Goal: Information Seeking & Learning: Learn about a topic

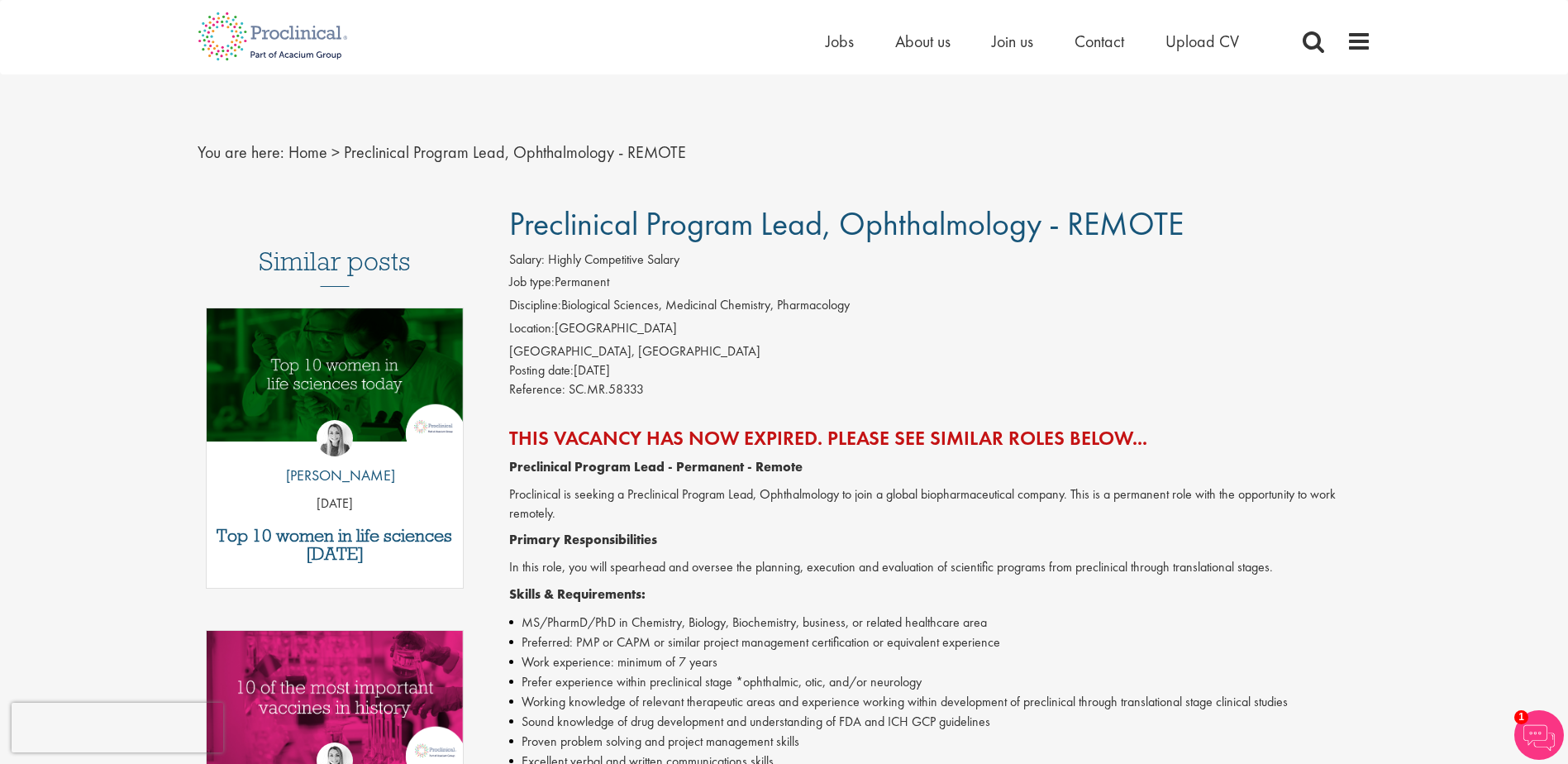
click at [1363, 42] on span at bounding box center [1359, 41] width 25 height 25
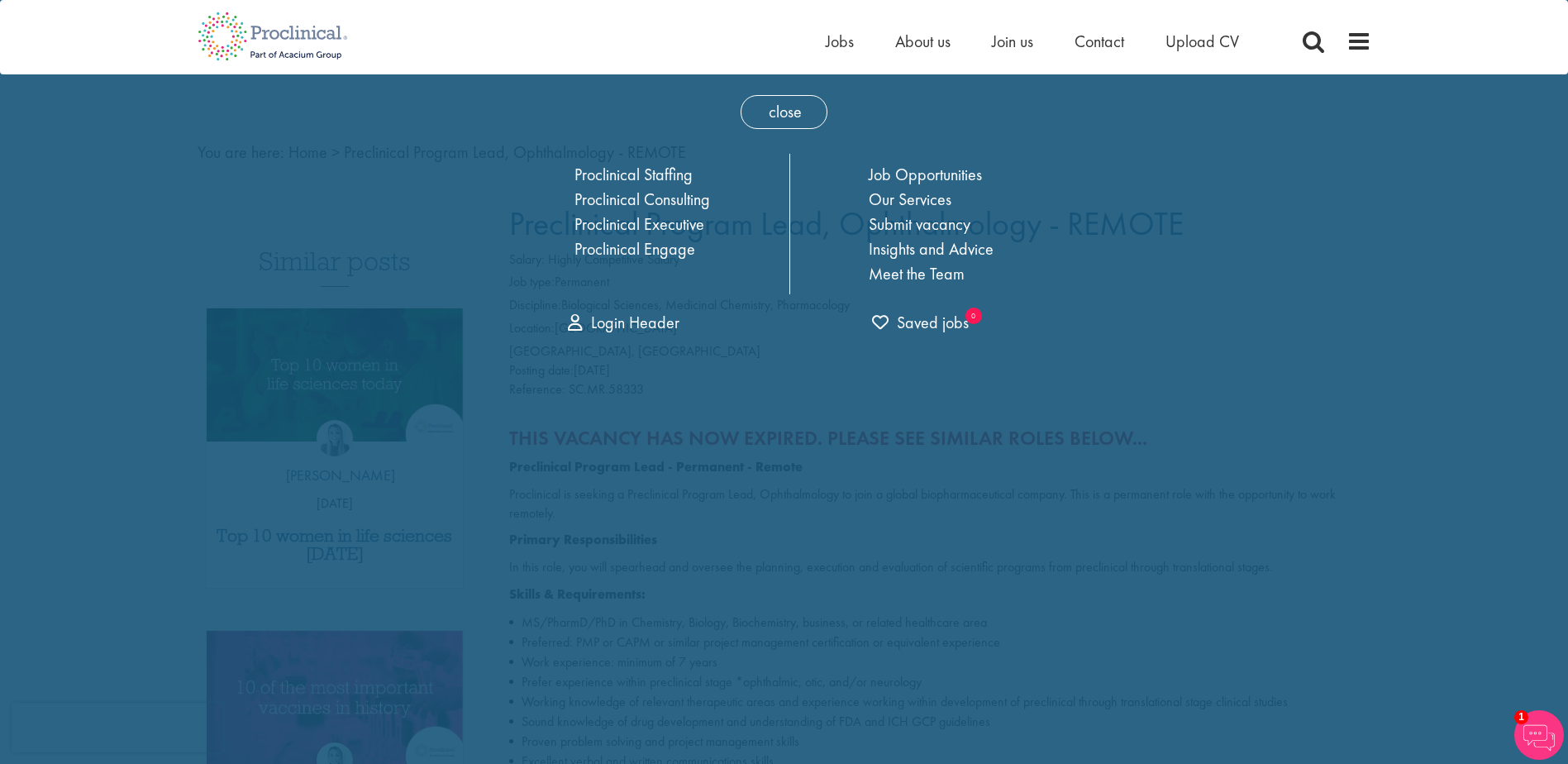
click at [786, 99] on span "close" at bounding box center [784, 112] width 87 height 34
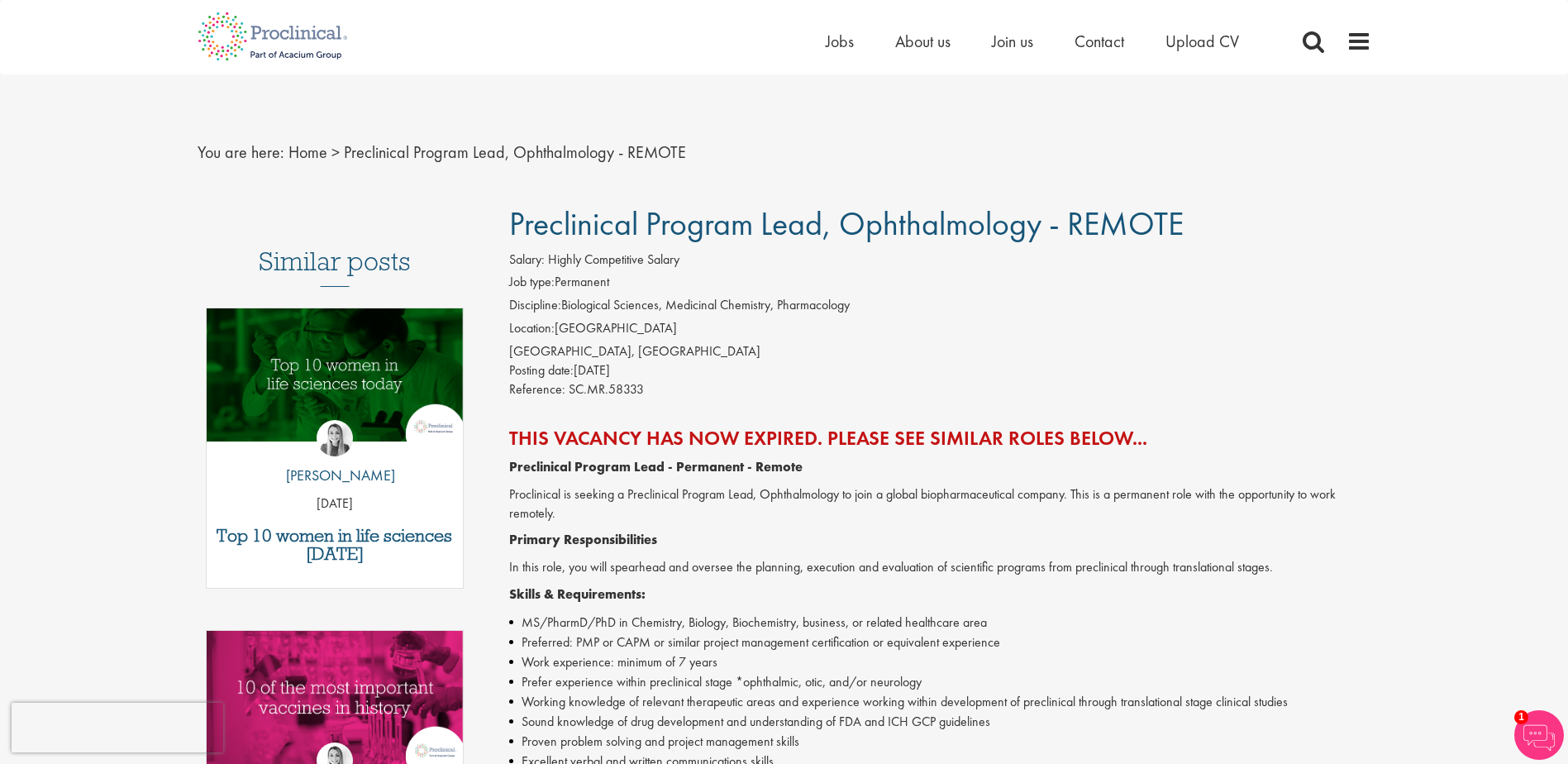
click at [901, 224] on span "Preclinical Program Lead, Ophthalmology - REMOTE" at bounding box center [846, 223] width 675 height 42
drag, startPoint x: 901, startPoint y: 224, endPoint x: 900, endPoint y: 341, distance: 117.0
click at [900, 341] on div "Salary: Highly Competitive Salary Job type: Permanent Discipline: Biological Sc…" at bounding box center [940, 326] width 887 height 153
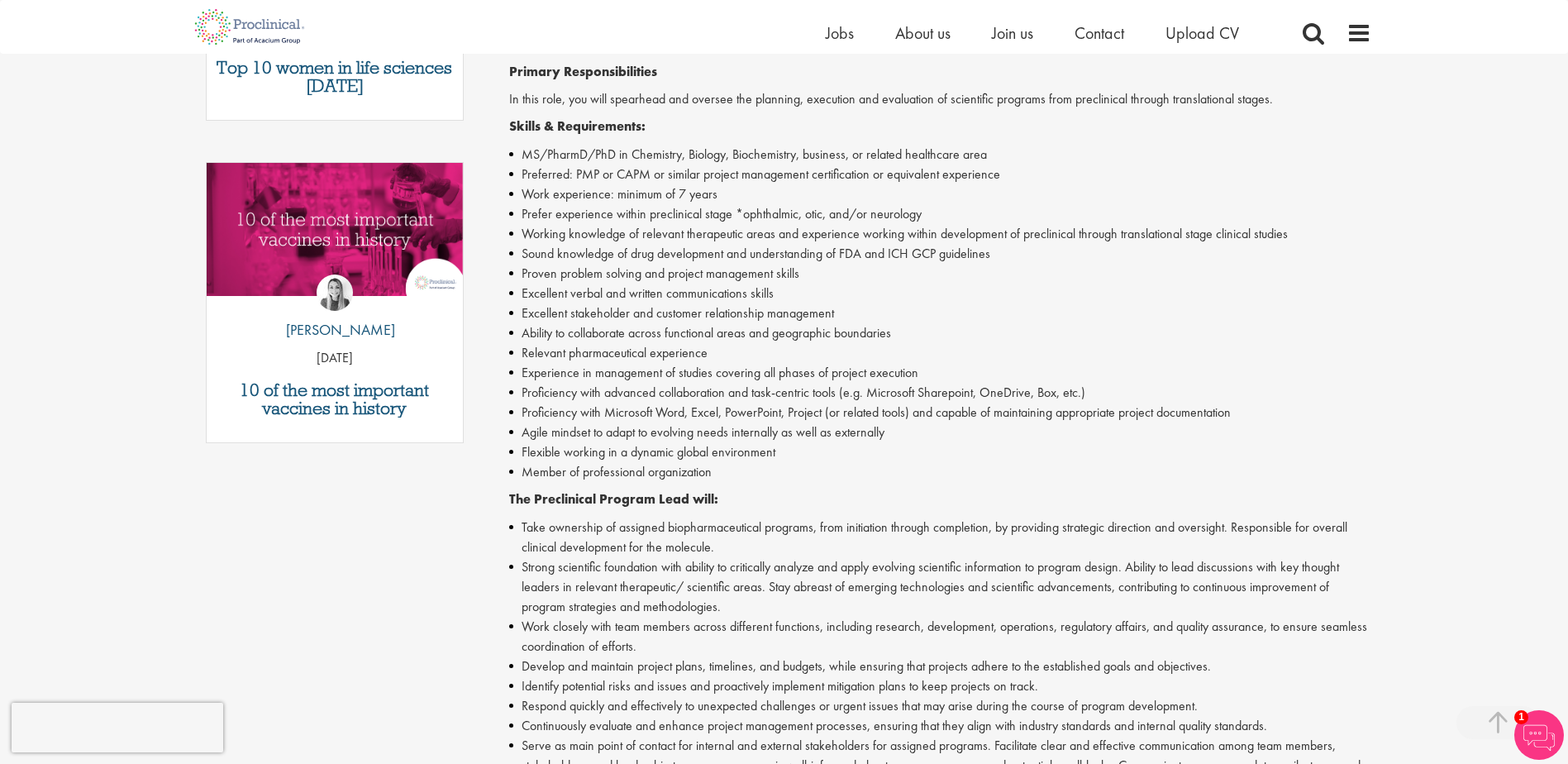
scroll to position [414, 0]
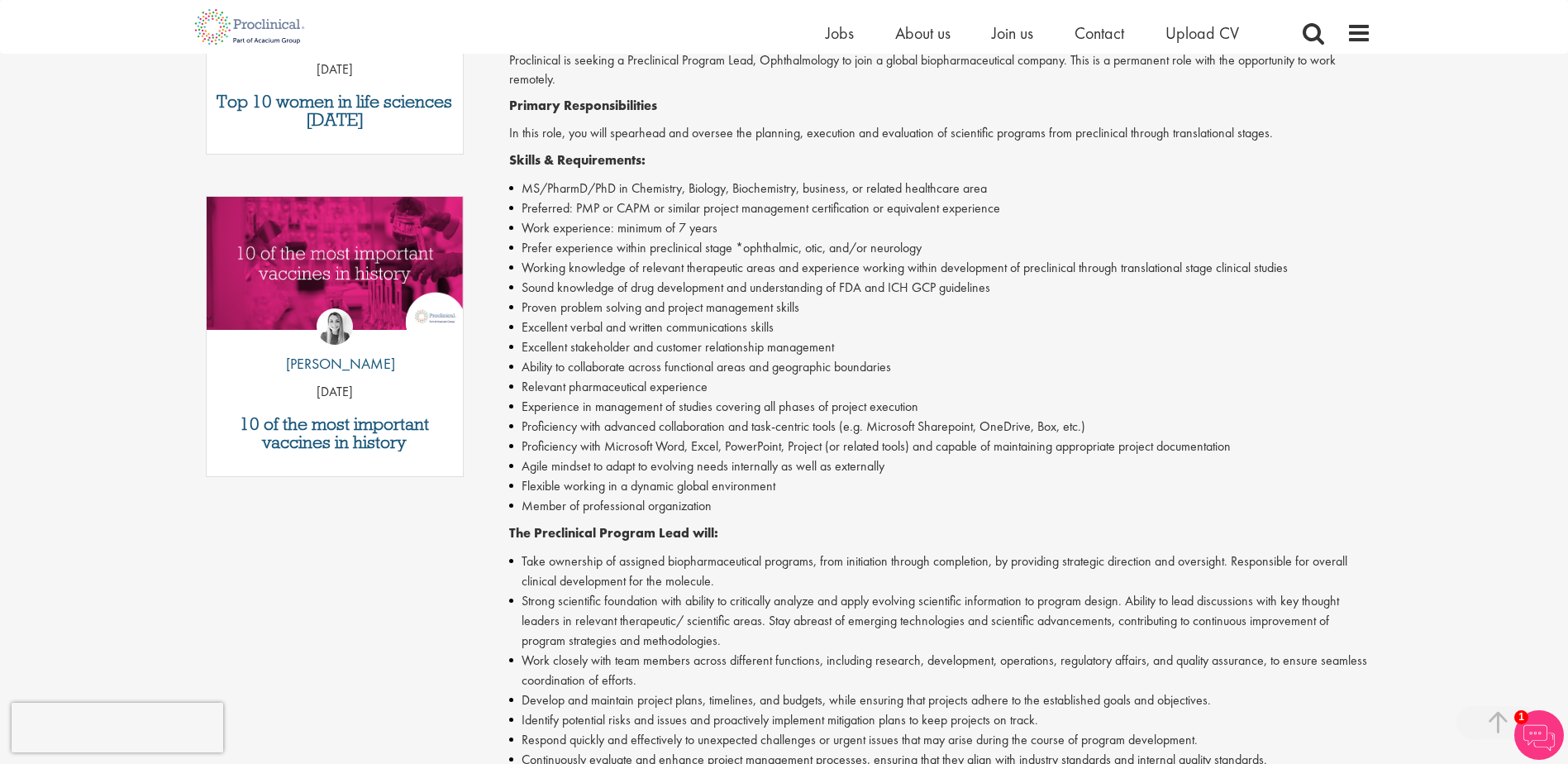
click at [689, 298] on li "Proven problem solving and project management skills" at bounding box center [940, 307] width 862 height 19
click at [693, 81] on p "Proclinical is seeking a Preclinical Program Lead, Ophthalmology to join a glob…" at bounding box center [940, 70] width 862 height 38
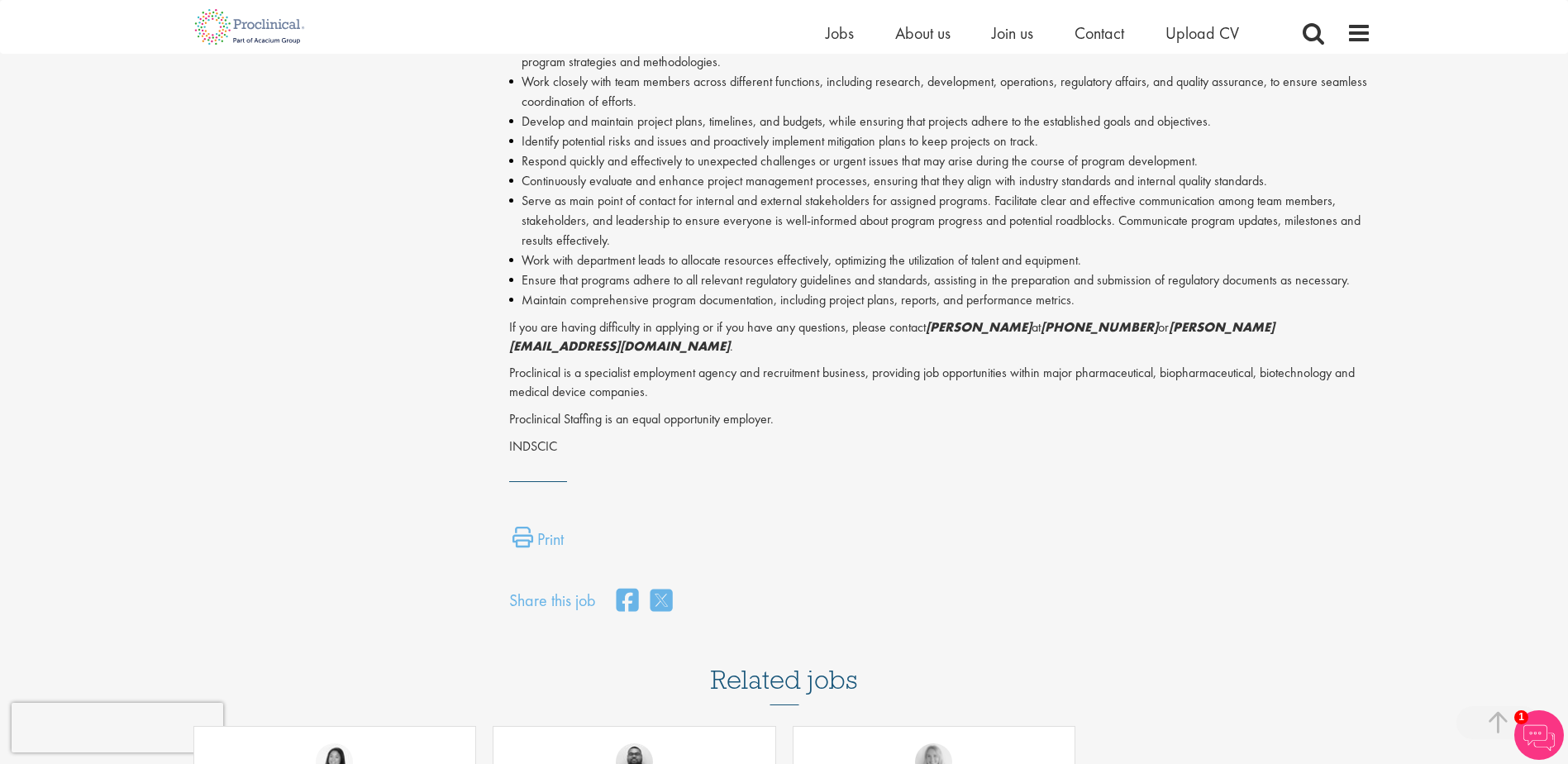
scroll to position [910, 0]
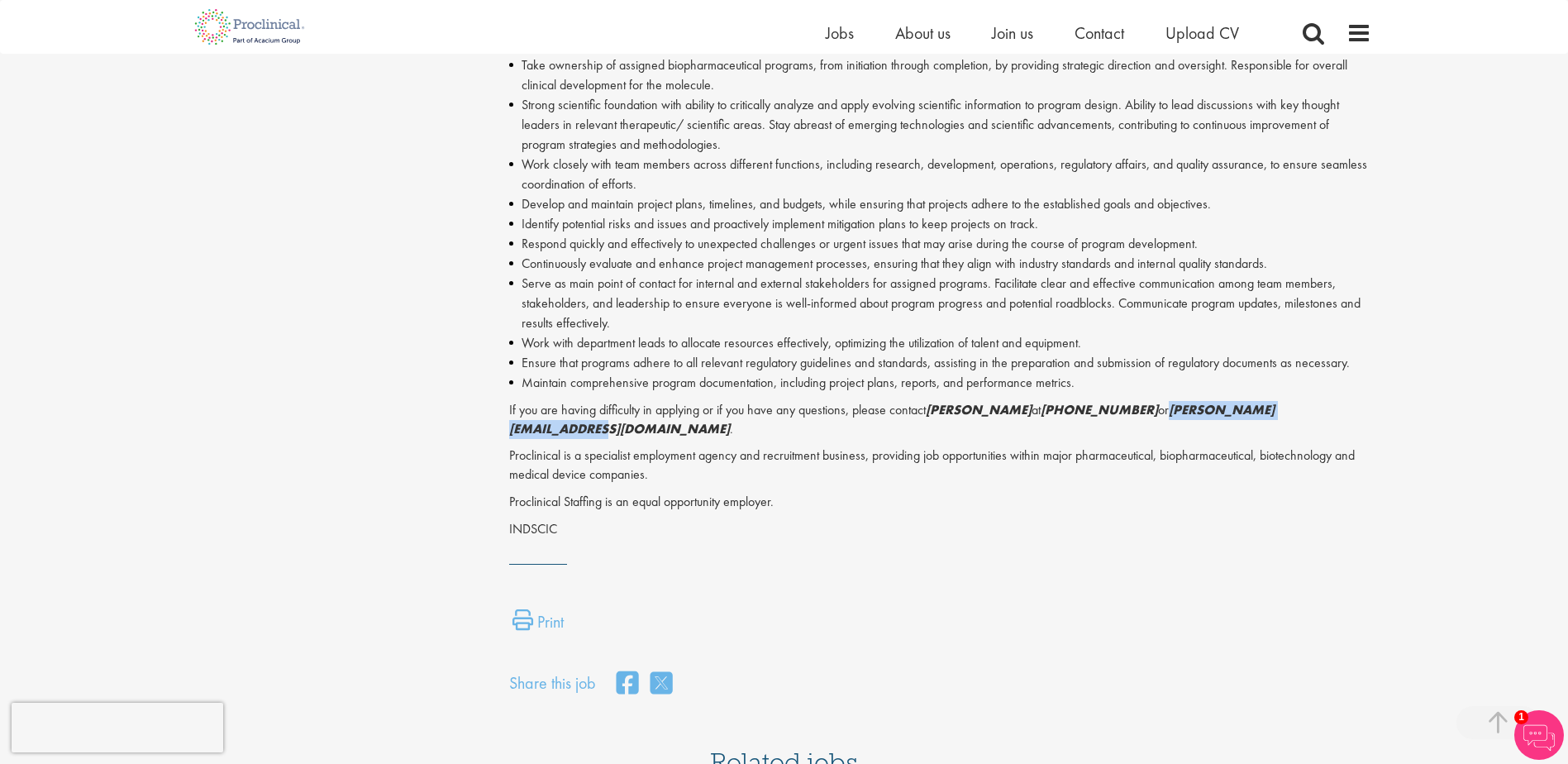
drag, startPoint x: 1171, startPoint y: 411, endPoint x: 1343, endPoint y: 410, distance: 172.0
click at [1343, 410] on p "If you are having difficulty in applying or if you have any questions, please c…" at bounding box center [940, 420] width 862 height 38
drag, startPoint x: 1343, startPoint y: 410, endPoint x: 1328, endPoint y: 411, distance: 15.0
copy em "m.robinson@proclinical.com"
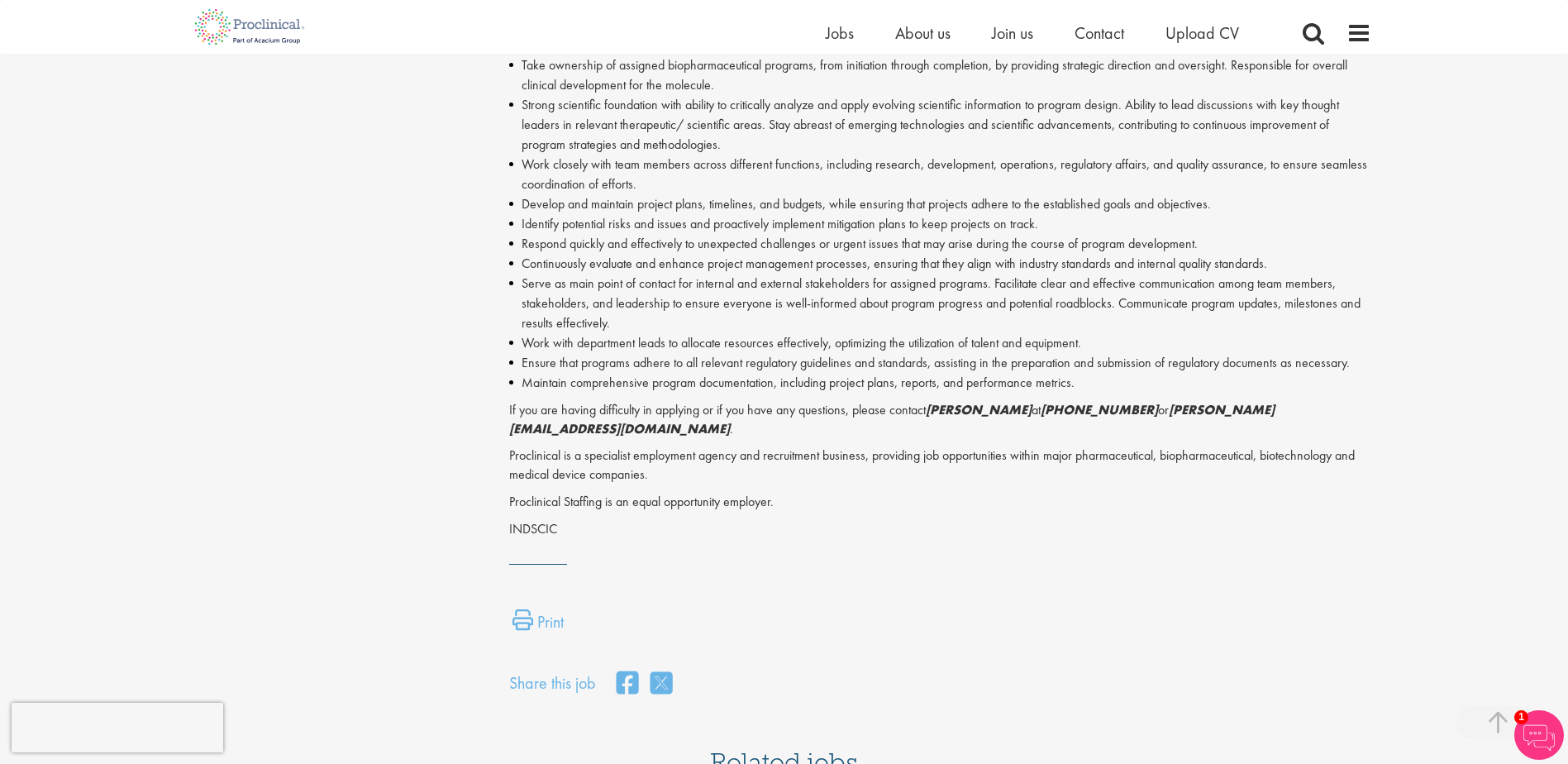
click at [1435, 332] on div "First Name * Last Name * Email * Phone Number * Country * - Please Select - Afg…" at bounding box center [784, 188] width 1568 height 1842
click at [1549, 731] on img at bounding box center [1539, 735] width 50 height 50
click at [1182, 564] on div at bounding box center [940, 572] width 862 height 17
click at [1548, 728] on img at bounding box center [1539, 735] width 50 height 50
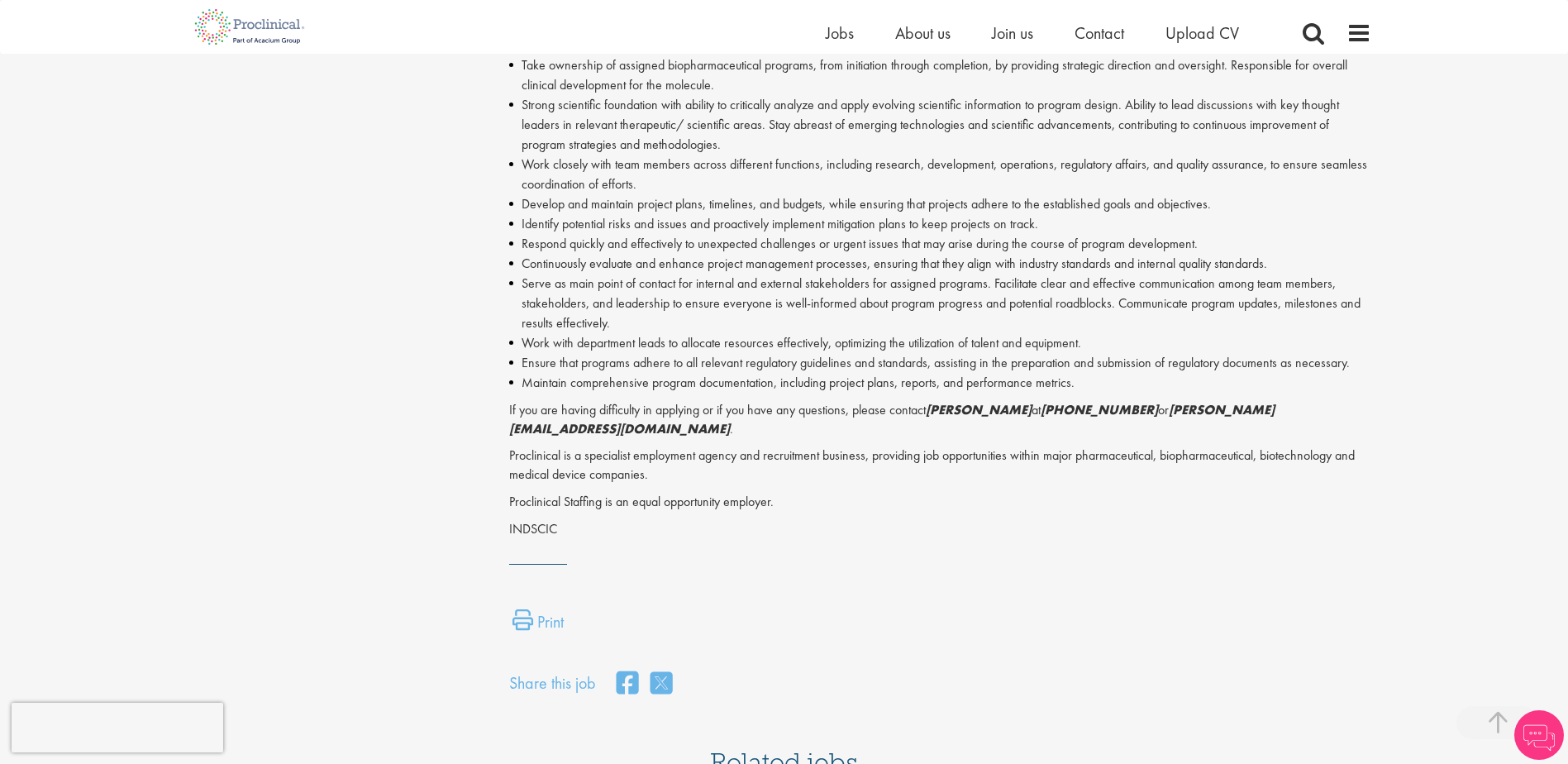
click at [1460, 554] on div "First Name * Last Name * Email * Phone Number * Country * - Please Select - Afg…" at bounding box center [784, 188] width 1568 height 1842
drag, startPoint x: 1170, startPoint y: 410, endPoint x: 1343, endPoint y: 411, distance: 173.0
click at [1343, 411] on p "If you are having difficulty in applying or if you have any questions, please c…" at bounding box center [940, 420] width 862 height 38
copy em "m.robinson@proclinical.com"
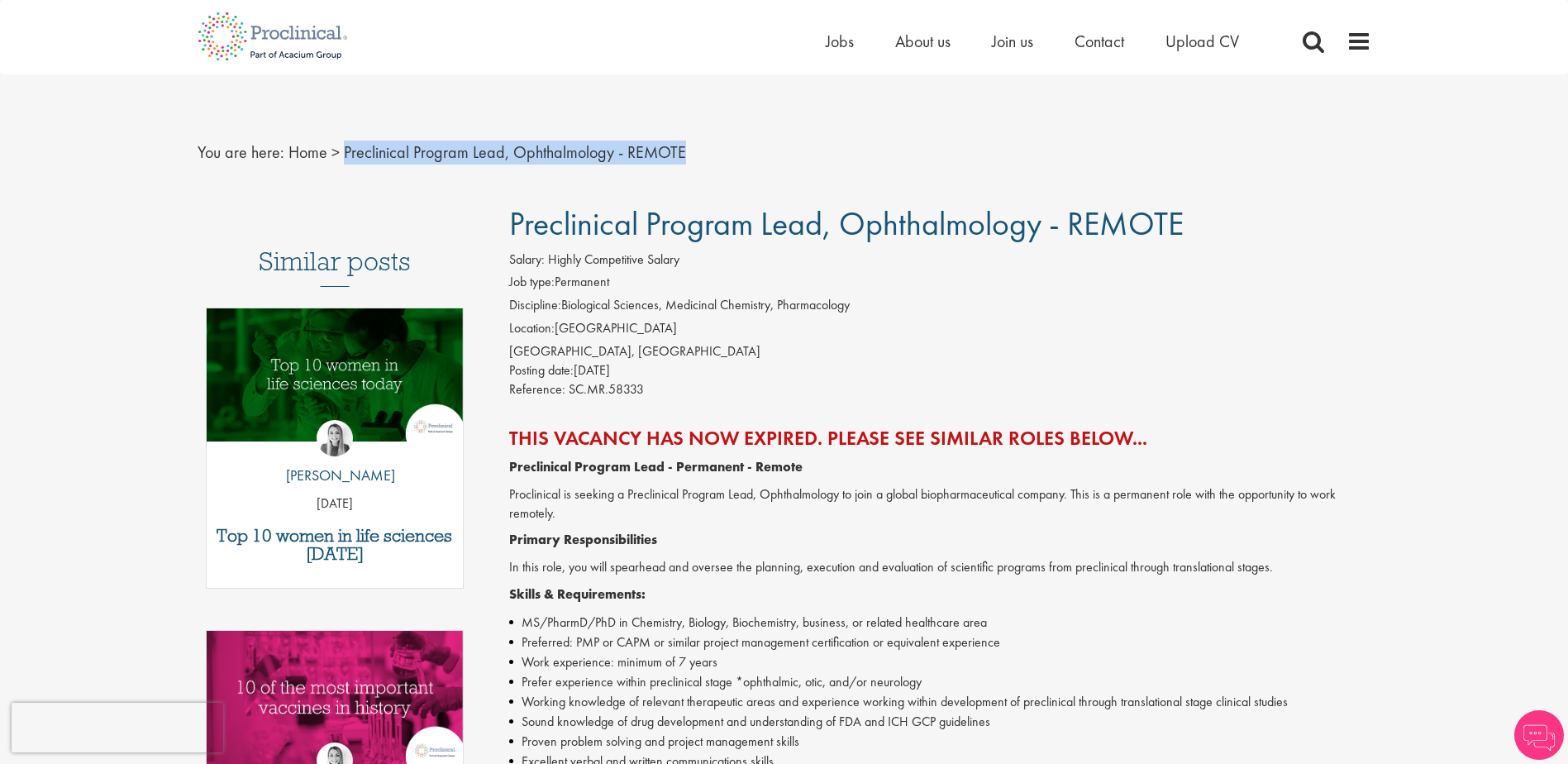
drag, startPoint x: 338, startPoint y: 146, endPoint x: 682, endPoint y: 147, distance: 344.0
click at [682, 147] on nav "You are here: Home > Preclinical Program Lead, Ophthalmology - REMOTE" at bounding box center [784, 153] width 1174 height 41
drag, startPoint x: 682, startPoint y: 147, endPoint x: 726, endPoint y: 302, distance: 161.1
click at [726, 302] on li "Discipline: Biological Sciences, Medicinal Chemistry, Pharmacology" at bounding box center [940, 307] width 862 height 23
drag, startPoint x: 578, startPoint y: 364, endPoint x: 664, endPoint y: 368, distance: 86.1
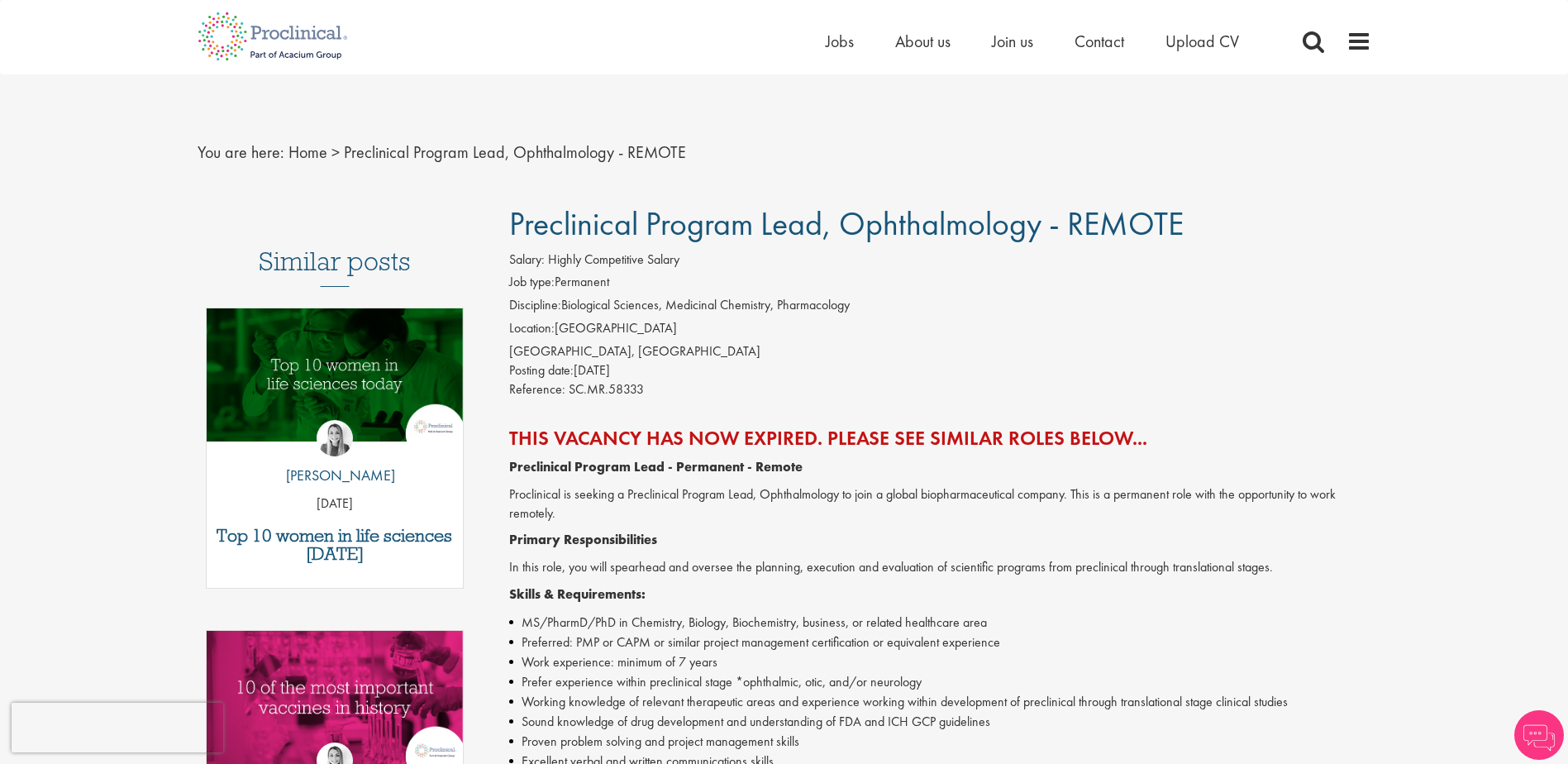
click at [664, 368] on div "Posting date: 19 Jan 2024" at bounding box center [940, 371] width 862 height 19
drag, startPoint x: 664, startPoint y: 368, endPoint x: 713, endPoint y: 376, distance: 49.6
click at [711, 376] on div "Posting date: 19 Jan 2024" at bounding box center [940, 371] width 862 height 19
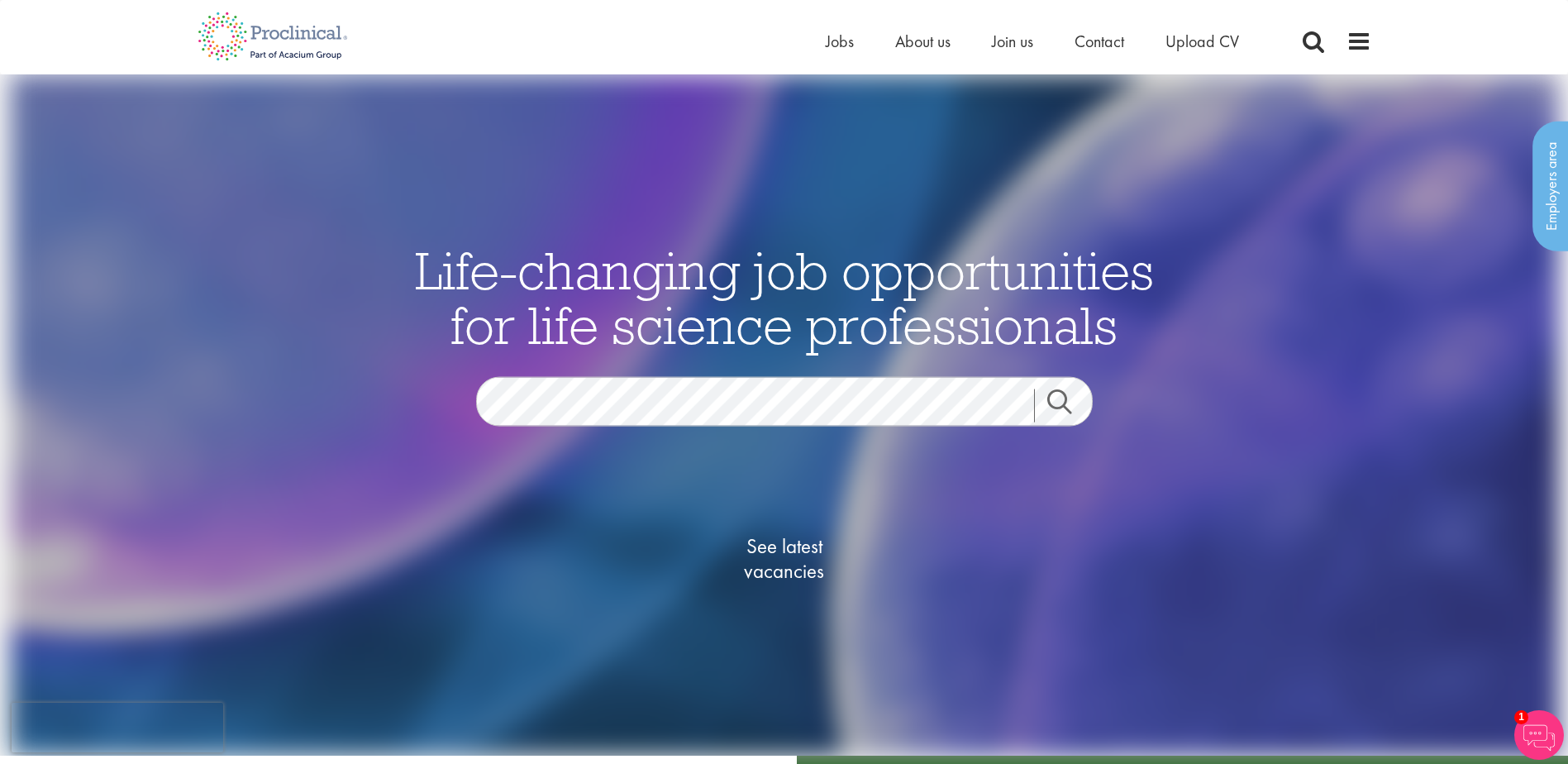
click at [1068, 397] on link "Search" at bounding box center [1069, 406] width 71 height 33
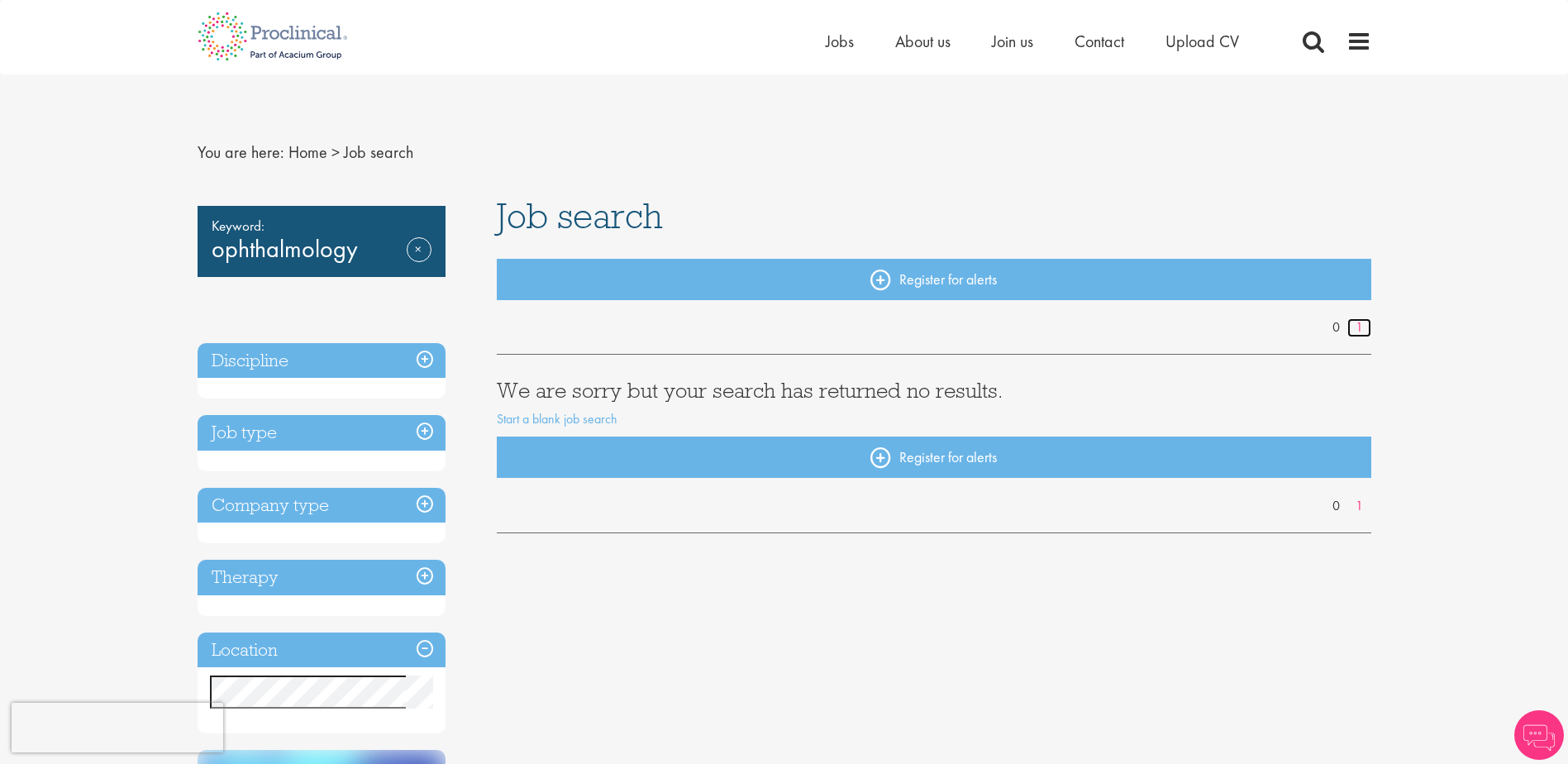
click at [1359, 328] on link "1" at bounding box center [1359, 327] width 24 height 19
click at [832, 43] on span "Jobs" at bounding box center [840, 41] width 28 height 21
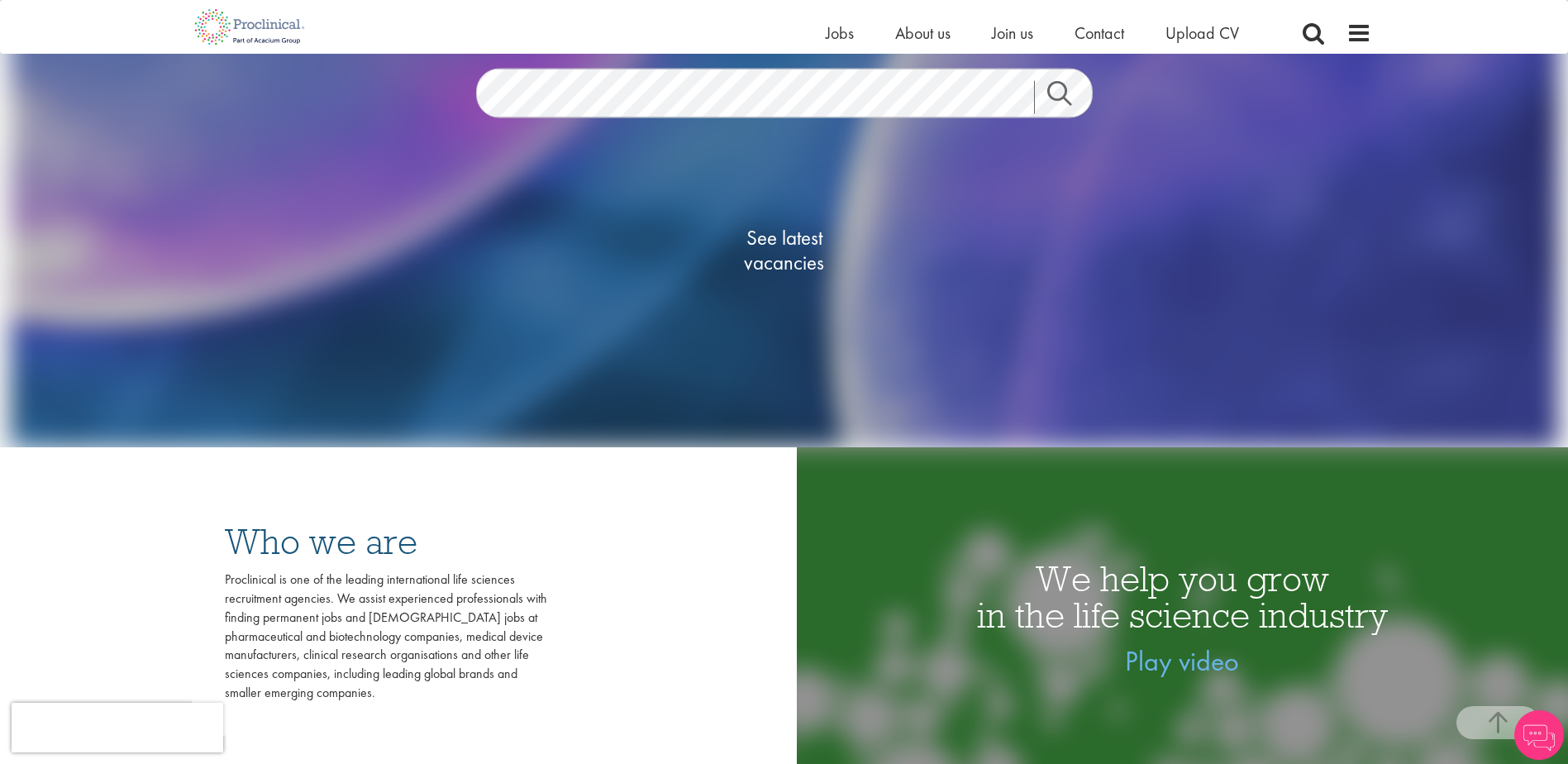
scroll to position [165, 0]
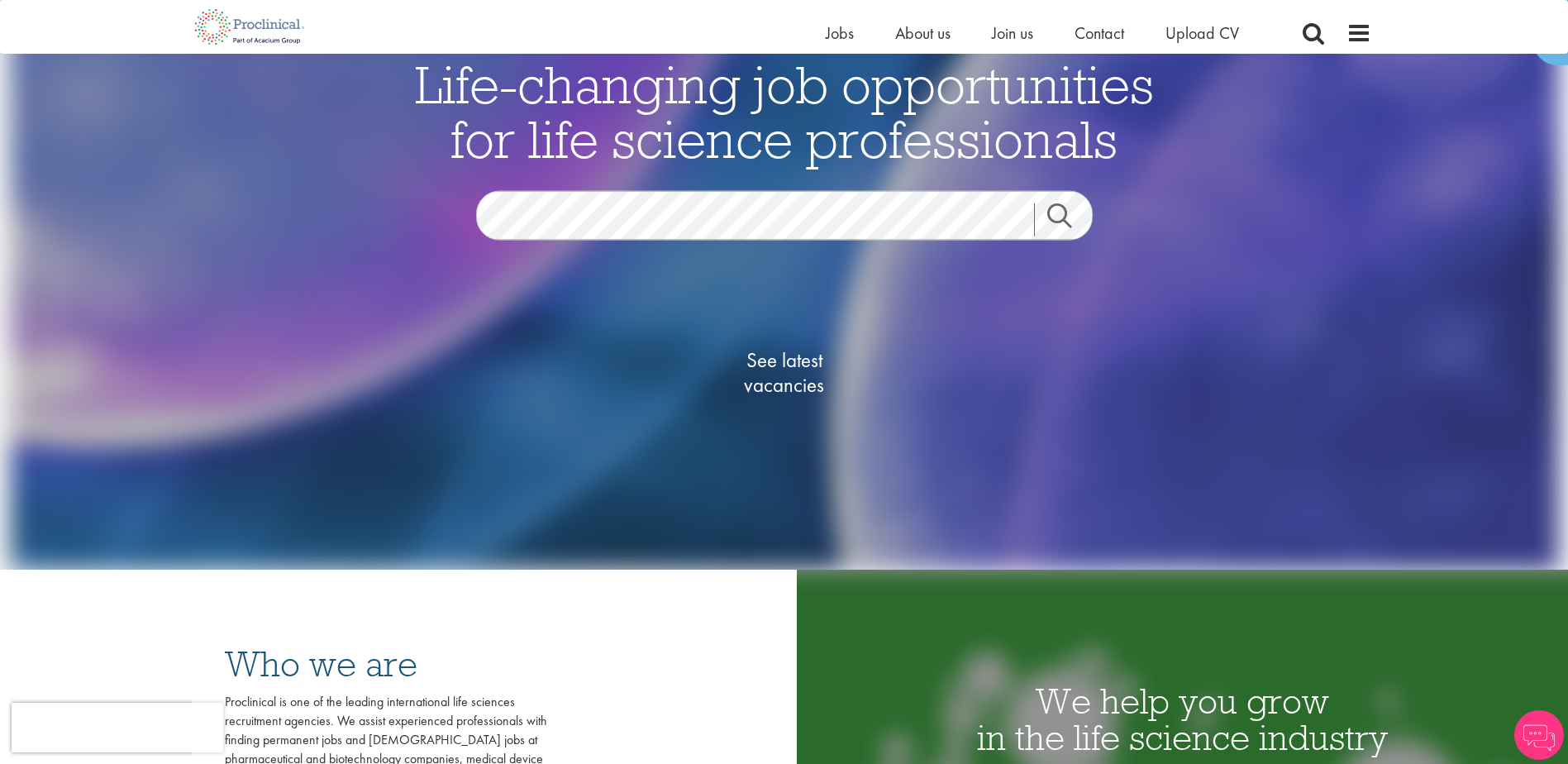
click at [1053, 204] on link "Search" at bounding box center [1069, 220] width 71 height 33
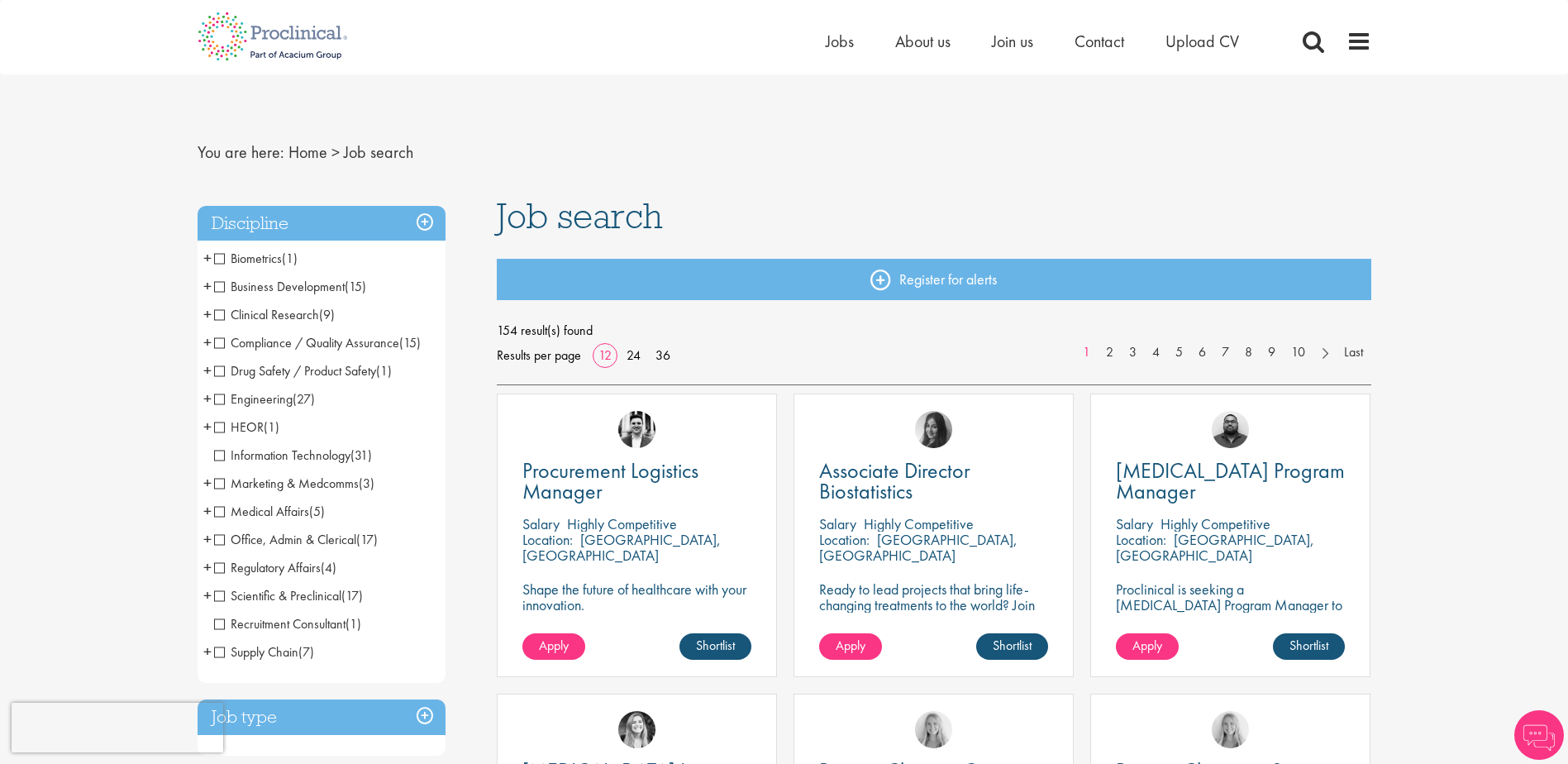
click at [220, 593] on span "Scientific & Preclinical" at bounding box center [277, 595] width 127 height 18
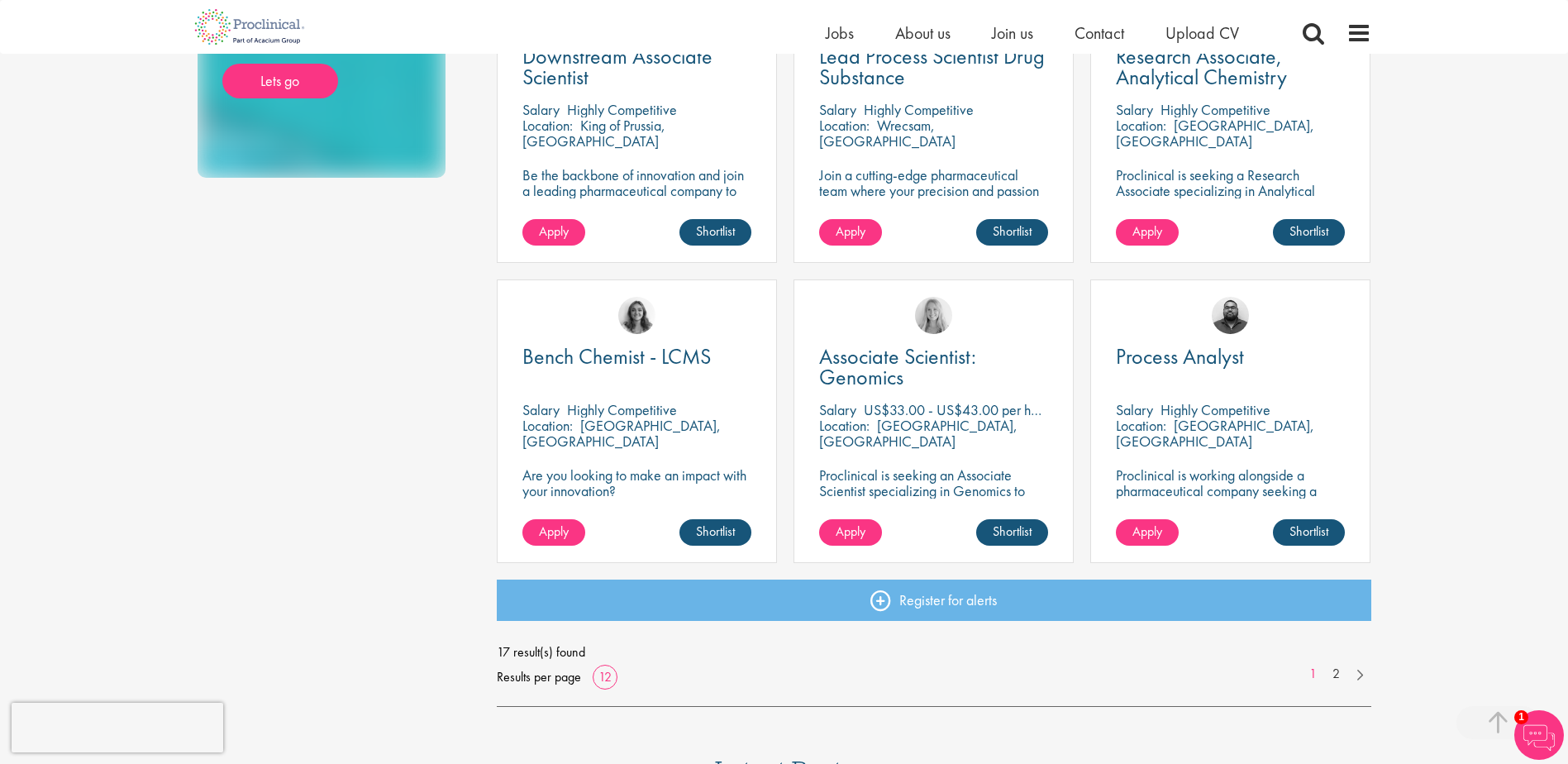
scroll to position [1076, 0]
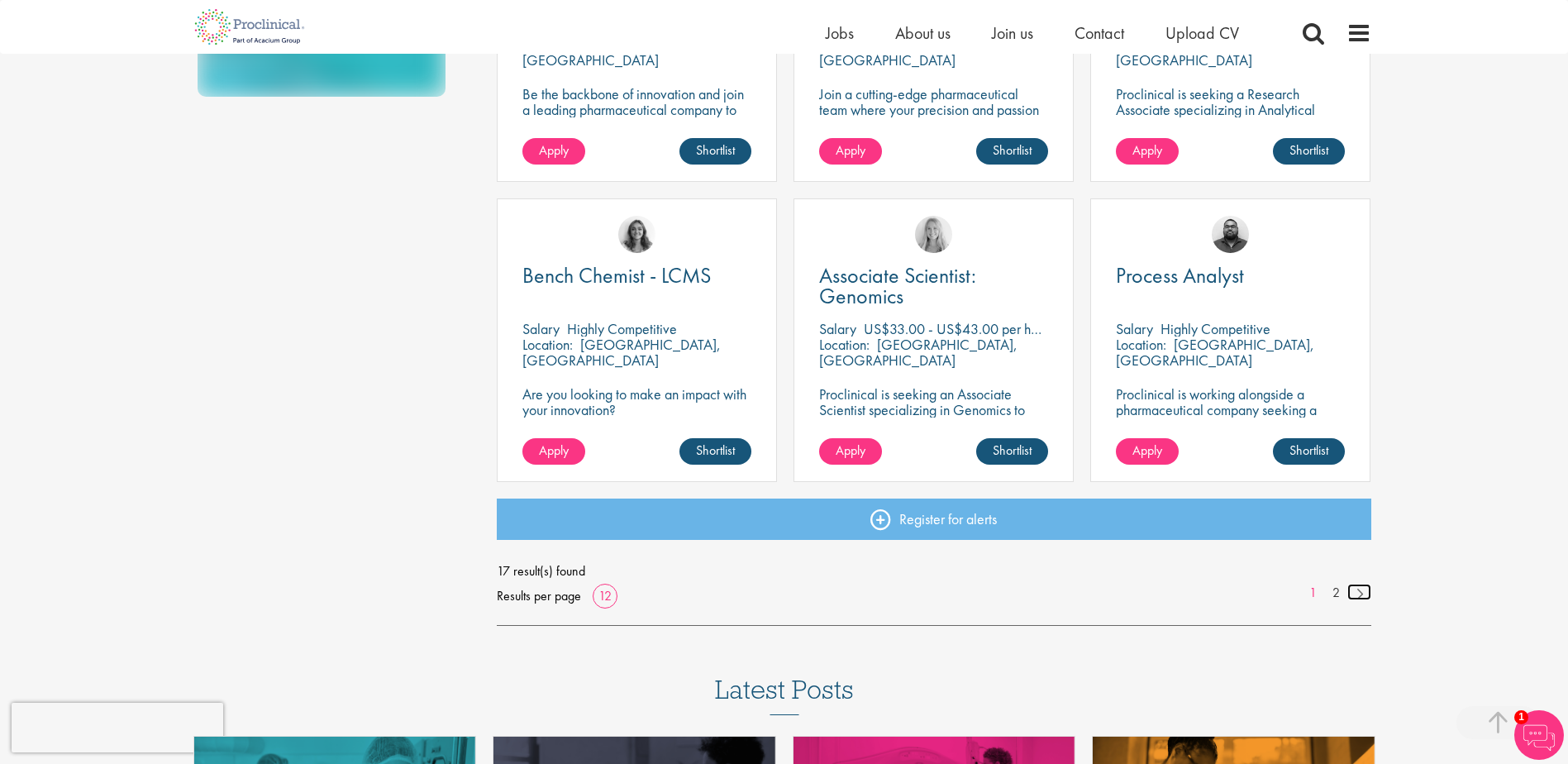
click at [1361, 595] on link at bounding box center [1359, 592] width 24 height 17
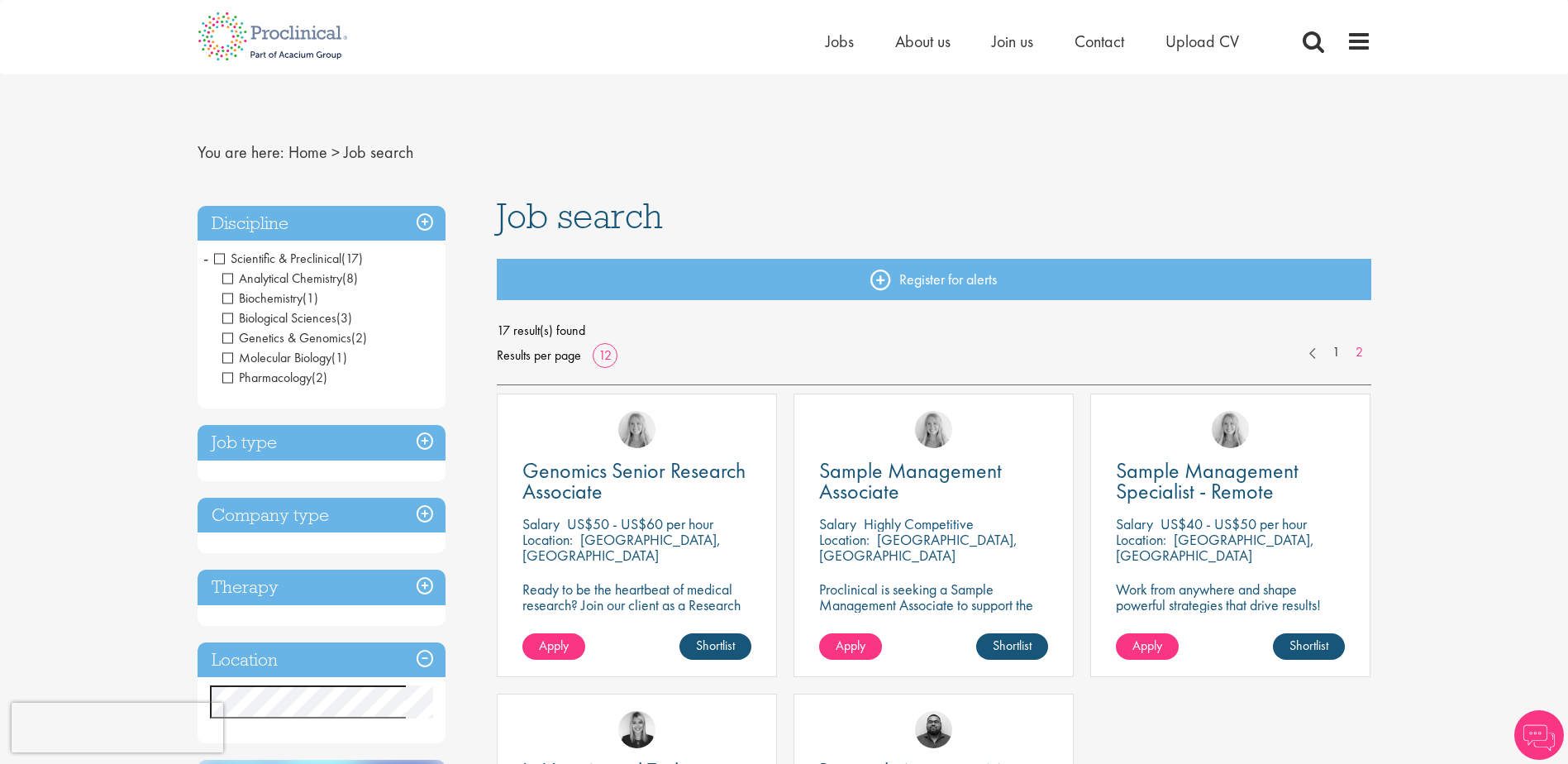
click at [219, 257] on span "Scientific & Preclinical" at bounding box center [277, 258] width 127 height 18
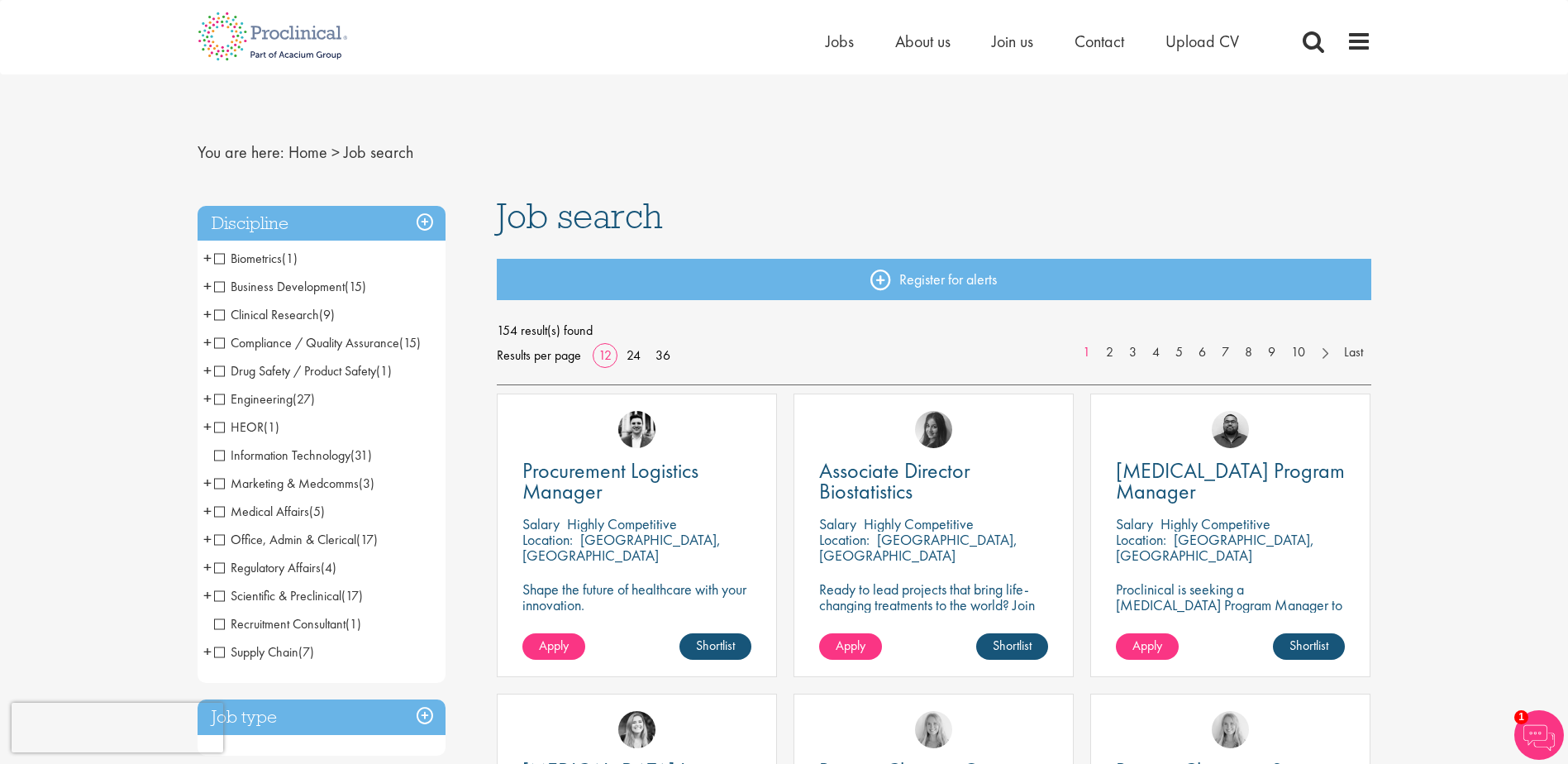
click at [219, 284] on span "Business Development" at bounding box center [279, 286] width 131 height 18
